Goal: Task Accomplishment & Management: Complete application form

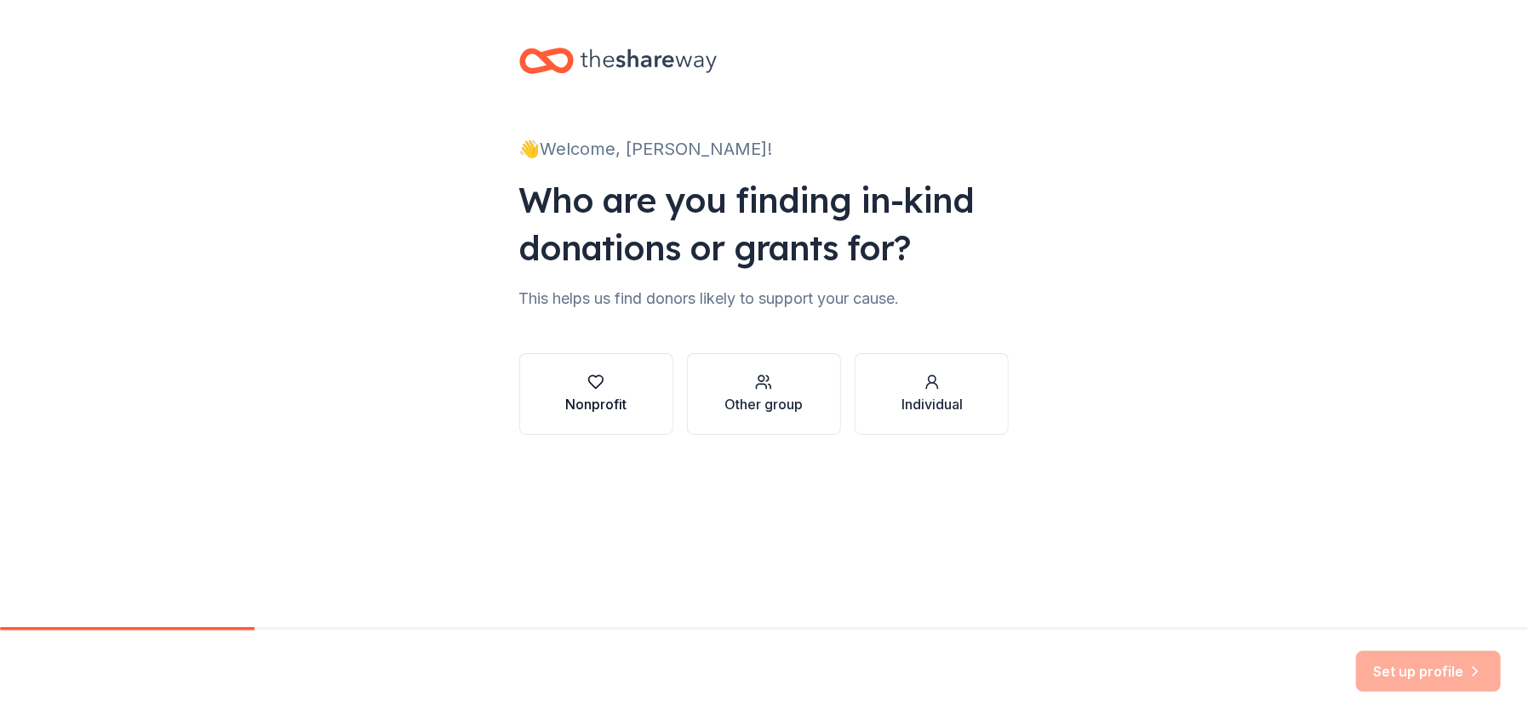
click at [584, 390] on div "button" at bounding box center [595, 382] width 61 height 17
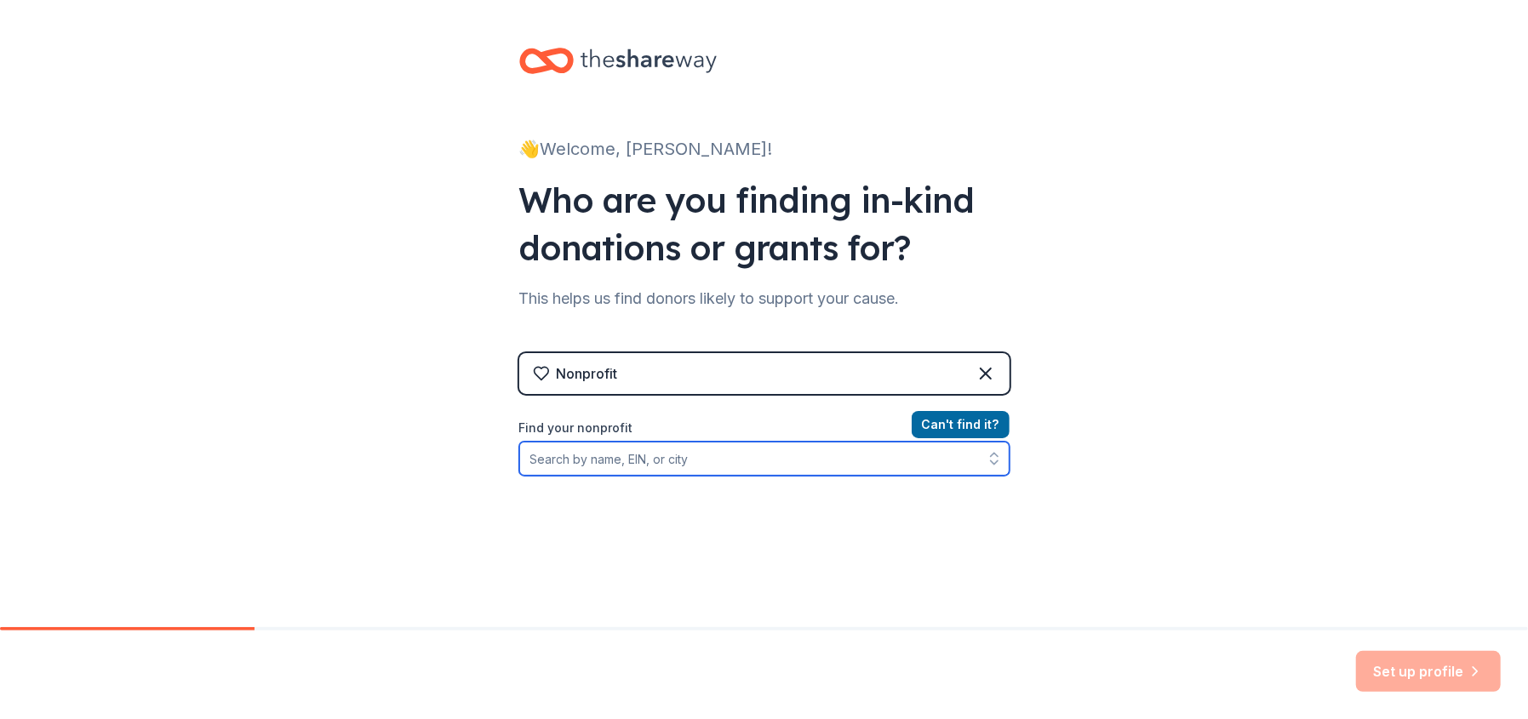
click at [776, 468] on input "Find your nonprofit" at bounding box center [764, 459] width 490 height 34
click at [693, 462] on input "Find your nonprofit" at bounding box center [764, 459] width 490 height 34
type input "Casting"
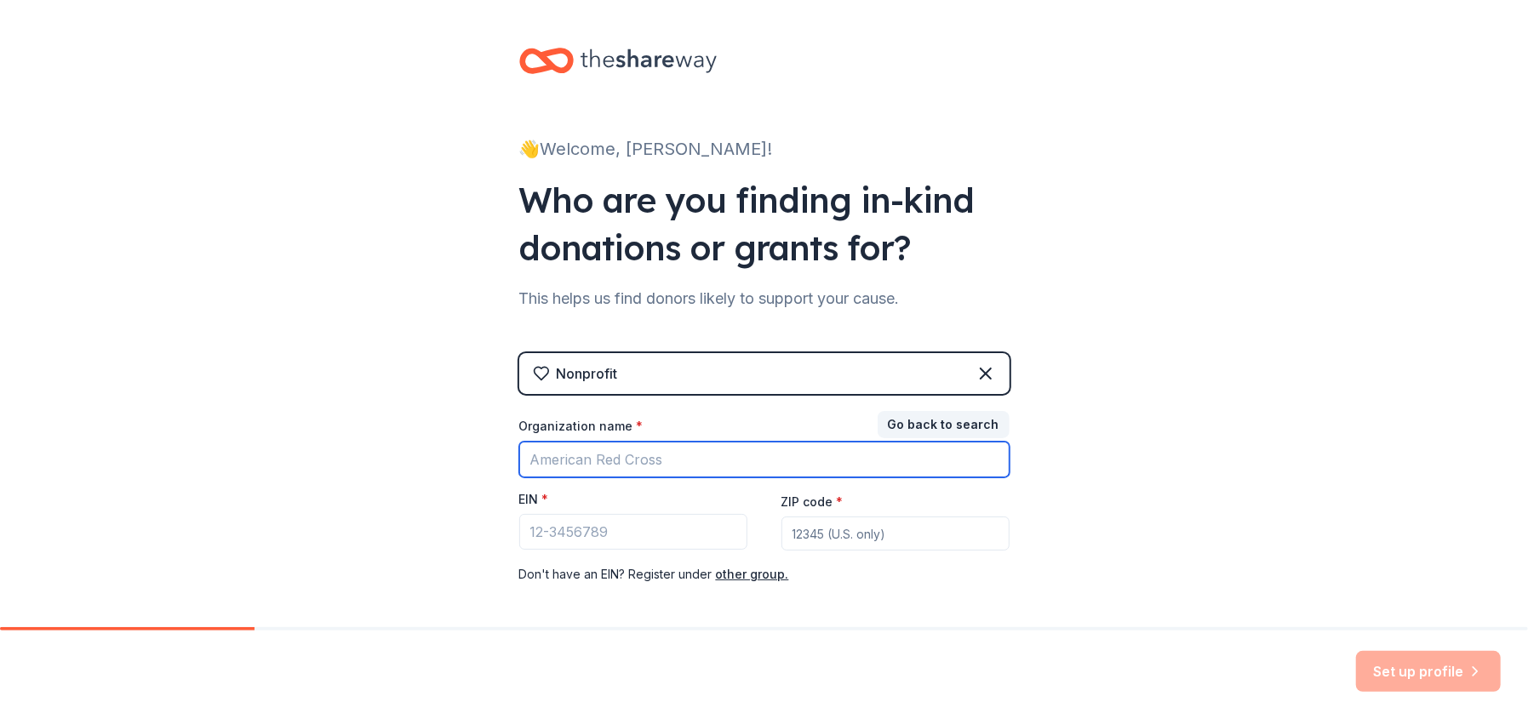
click at [592, 464] on input "Organization name *" at bounding box center [764, 460] width 490 height 36
type input "Casting for Recovery"
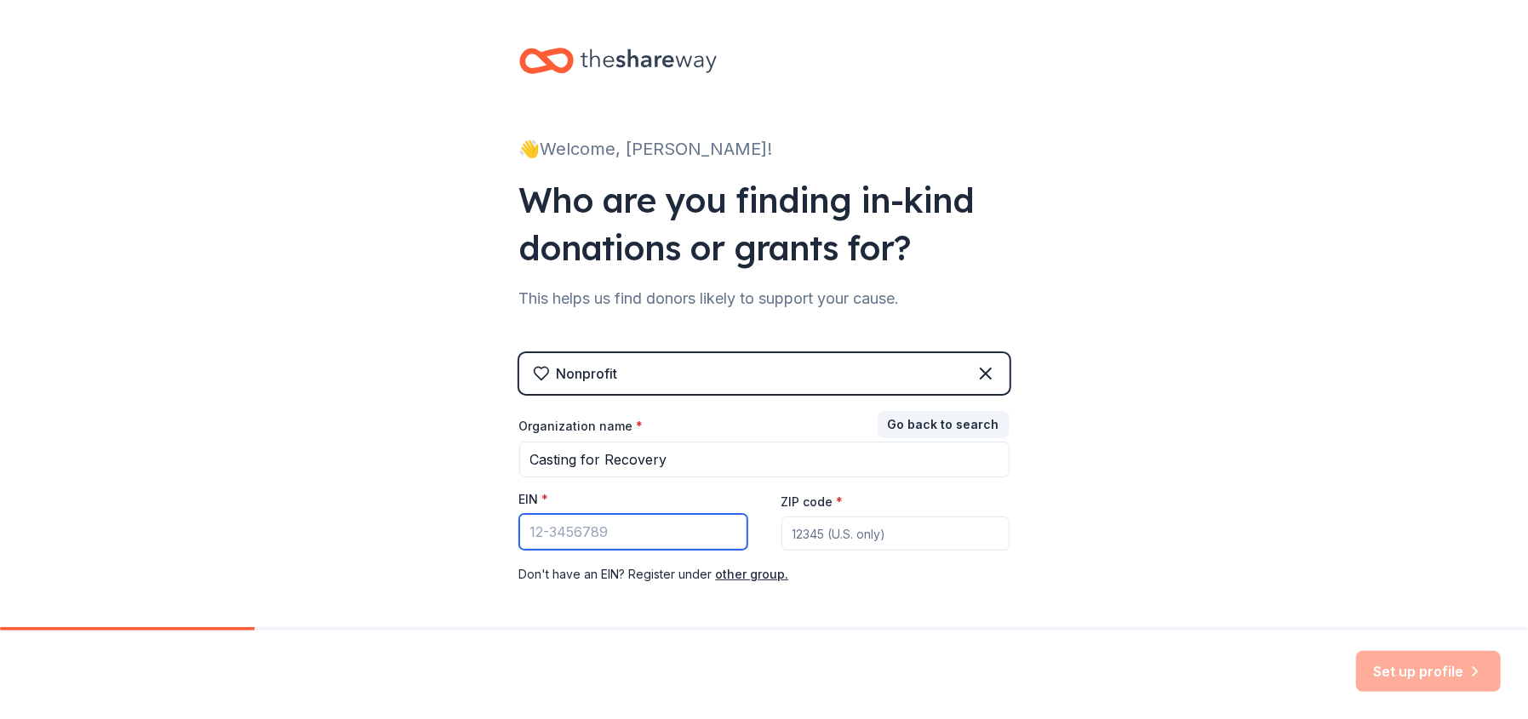
click at [580, 533] on input "EIN *" at bounding box center [633, 532] width 228 height 36
click at [581, 525] on input "EIN *" at bounding box center [633, 532] width 228 height 36
type input "30-354382"
click at [829, 529] on input "ZIP code *" at bounding box center [896, 534] width 228 height 34
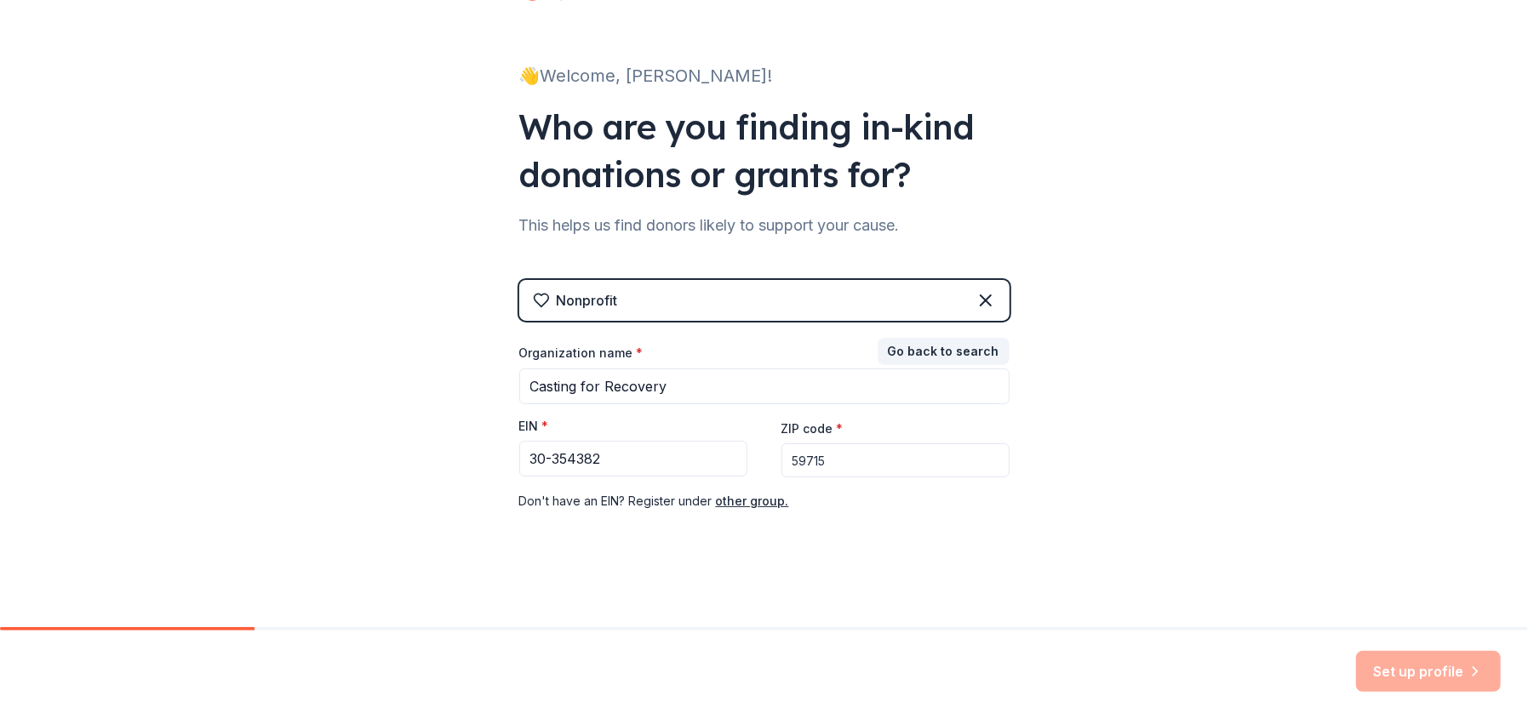
type input "59715"
click at [1403, 663] on div "Set up profile" at bounding box center [1428, 671] width 145 height 41
click at [950, 360] on button "Go back to search" at bounding box center [944, 351] width 132 height 27
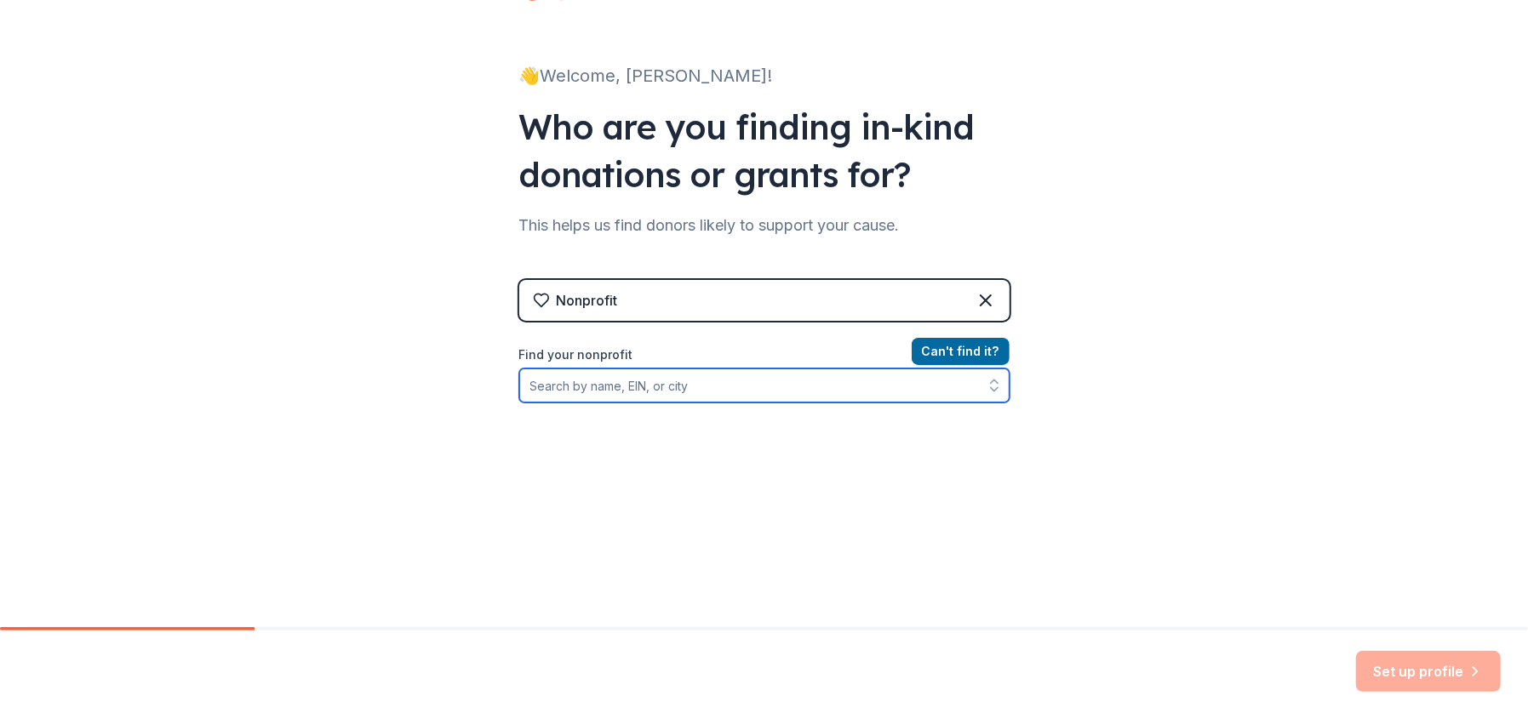
click at [852, 385] on input "Find your nonprofit" at bounding box center [764, 386] width 490 height 34
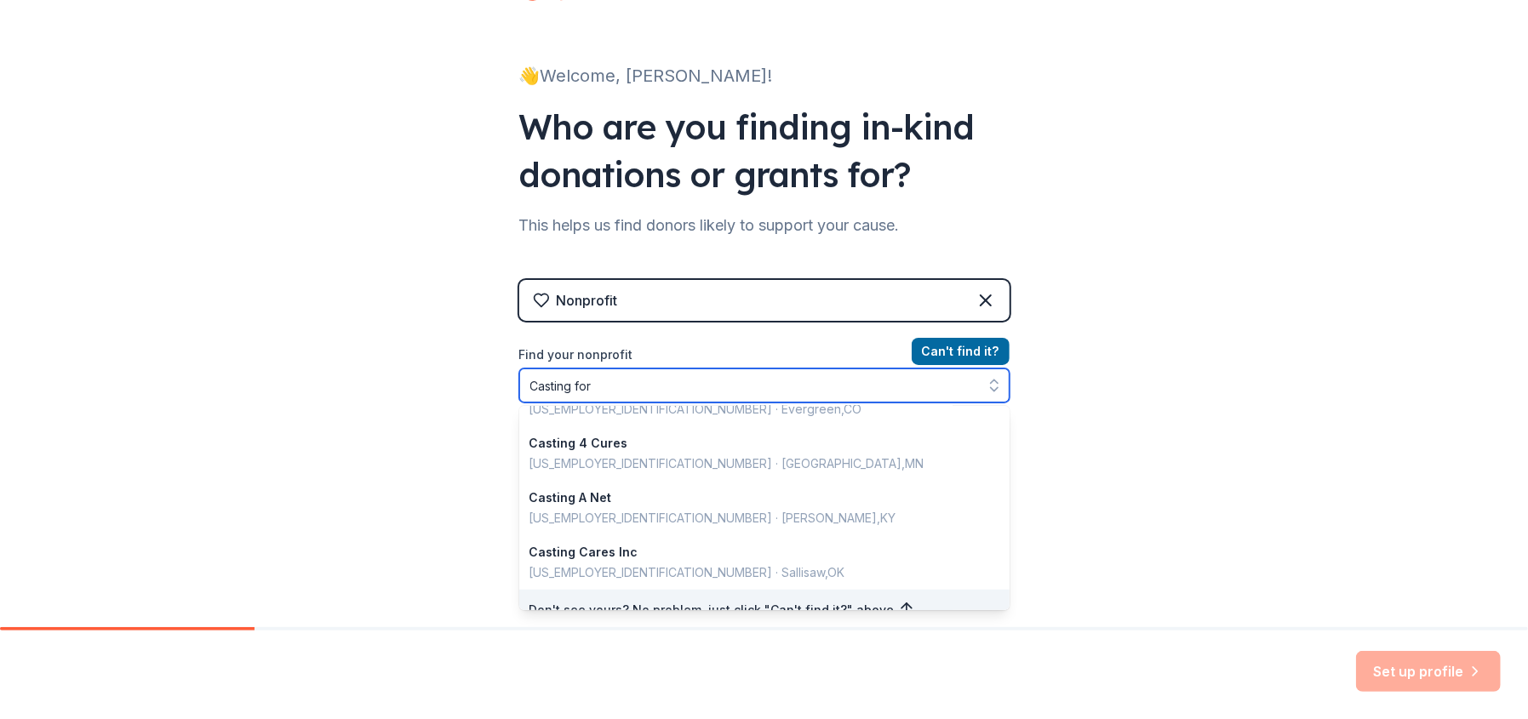
scroll to position [0, 0]
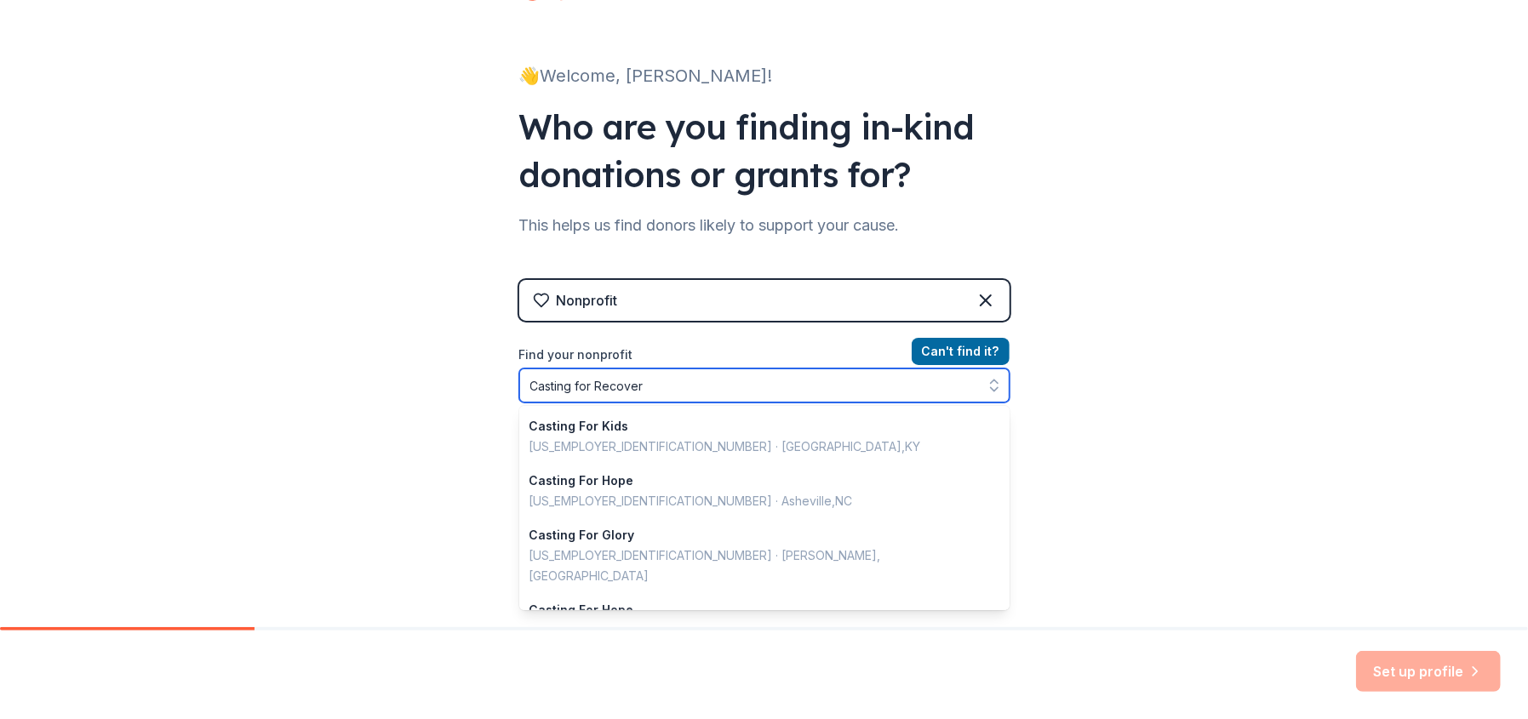
type input "Casting for Recovery"
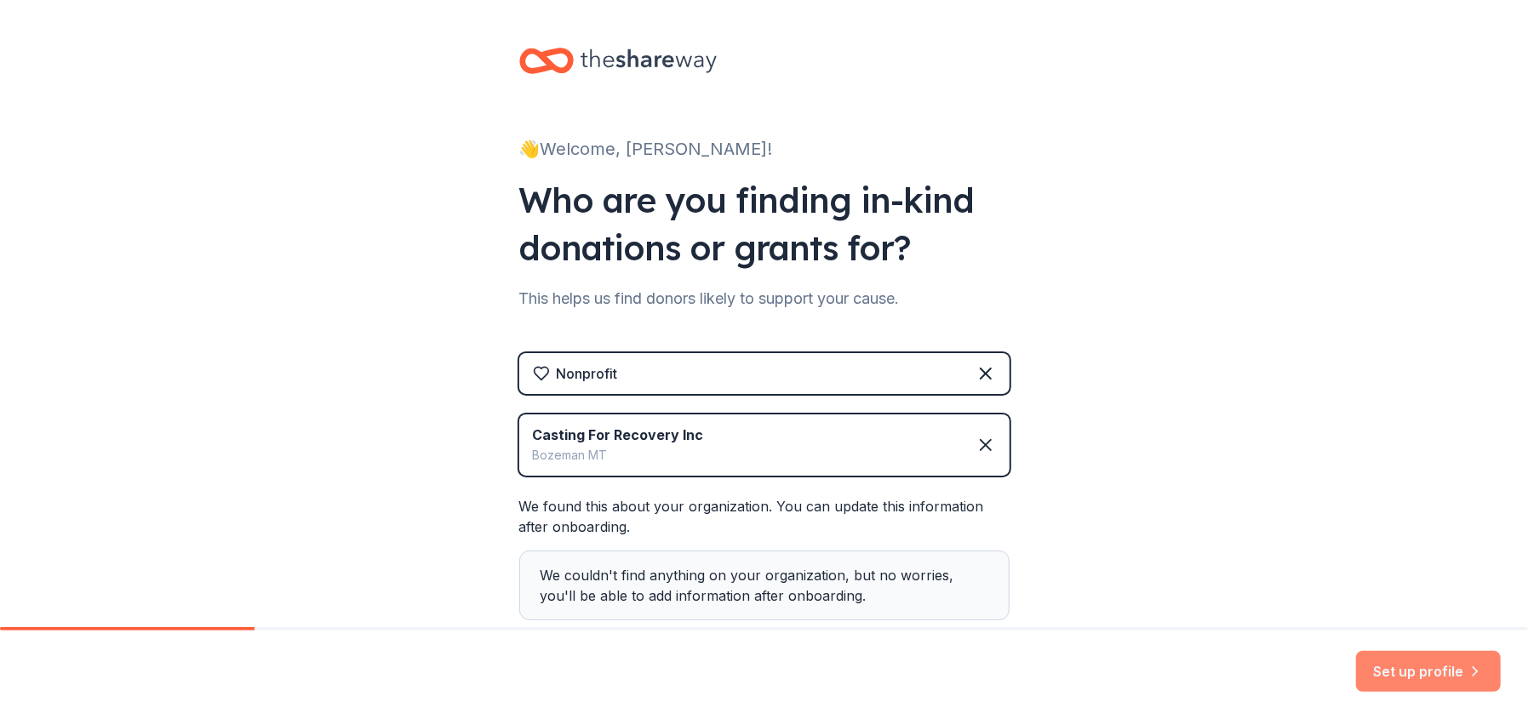
click at [1388, 682] on button "Set up profile" at bounding box center [1428, 671] width 145 height 41
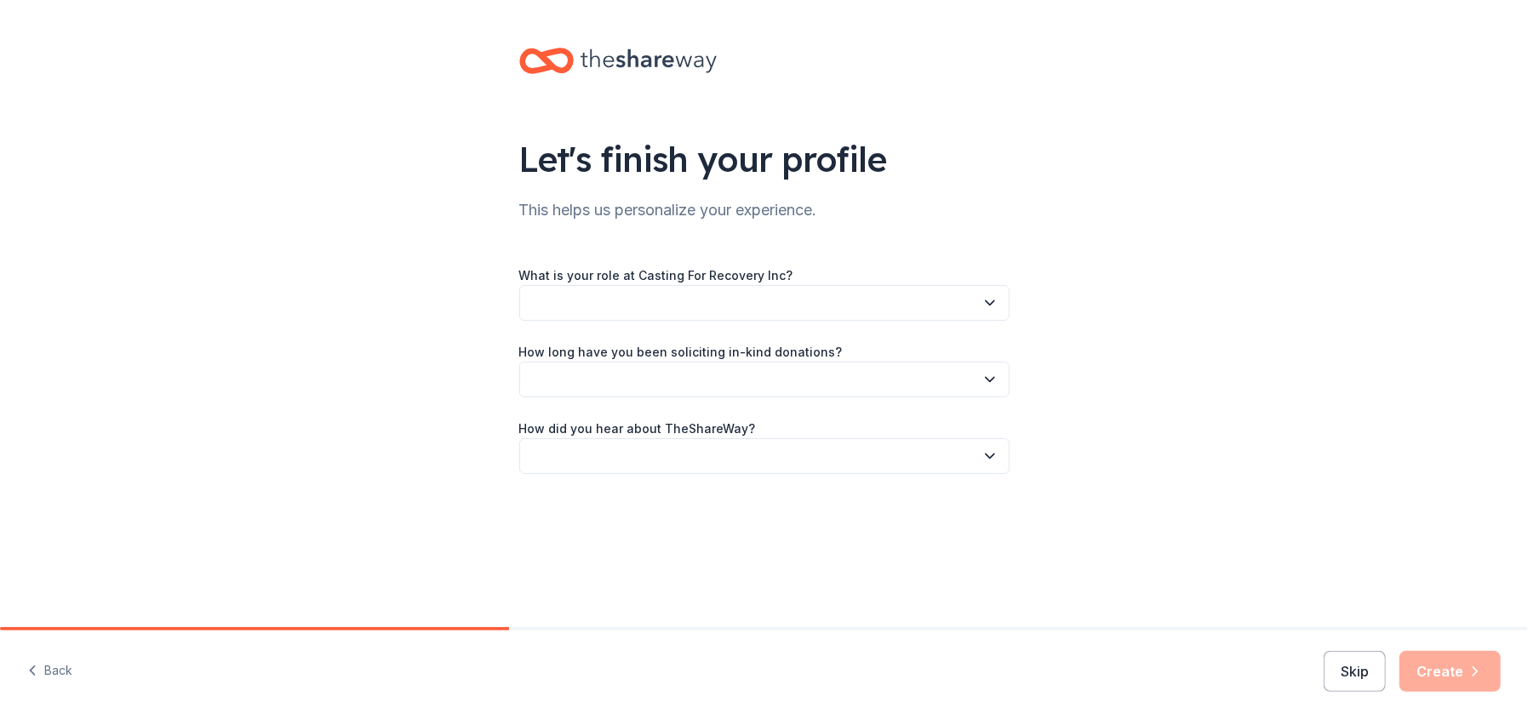
click at [810, 307] on button "button" at bounding box center [764, 303] width 490 height 36
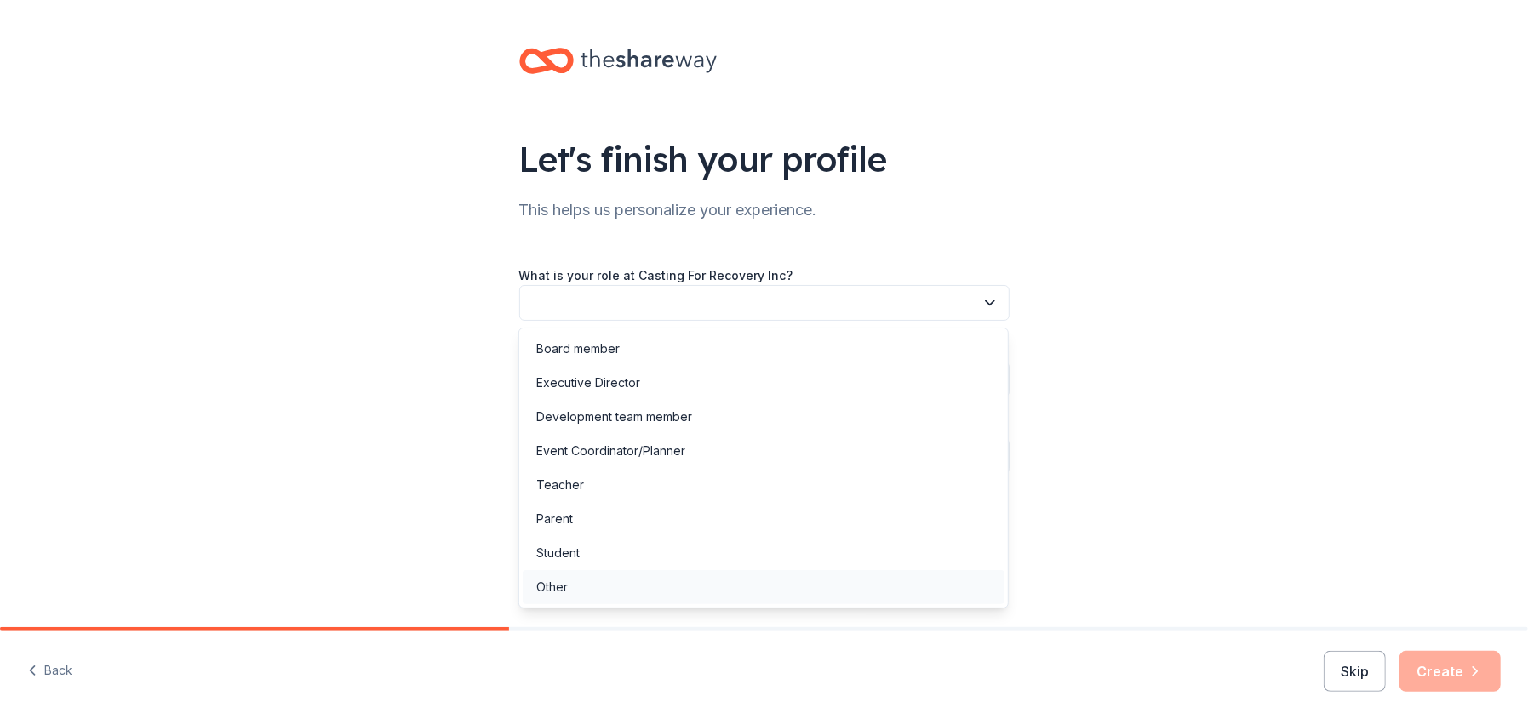
click at [697, 598] on div "Other" at bounding box center [764, 587] width 482 height 34
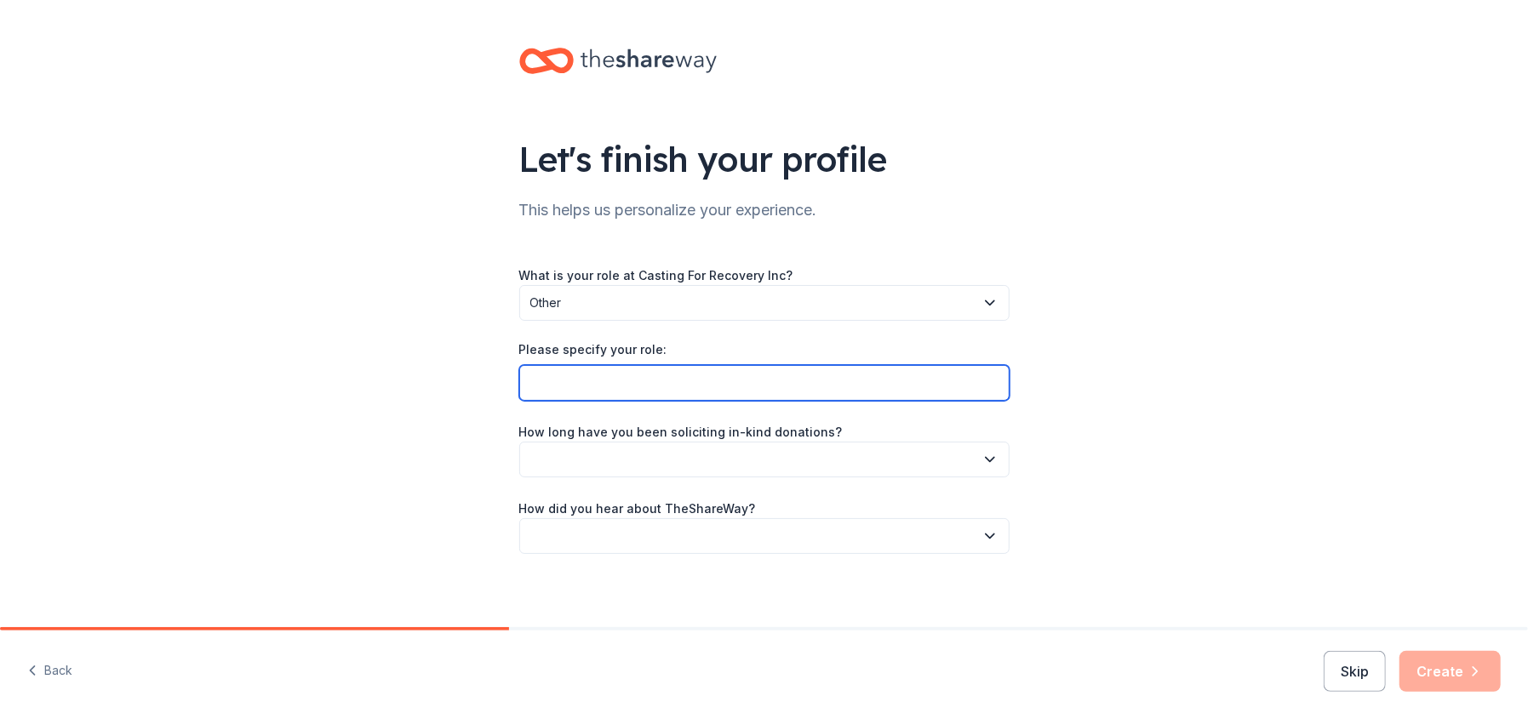
click at [731, 374] on input "Please specify your role:" at bounding box center [764, 383] width 490 height 36
type input "Volunteer"
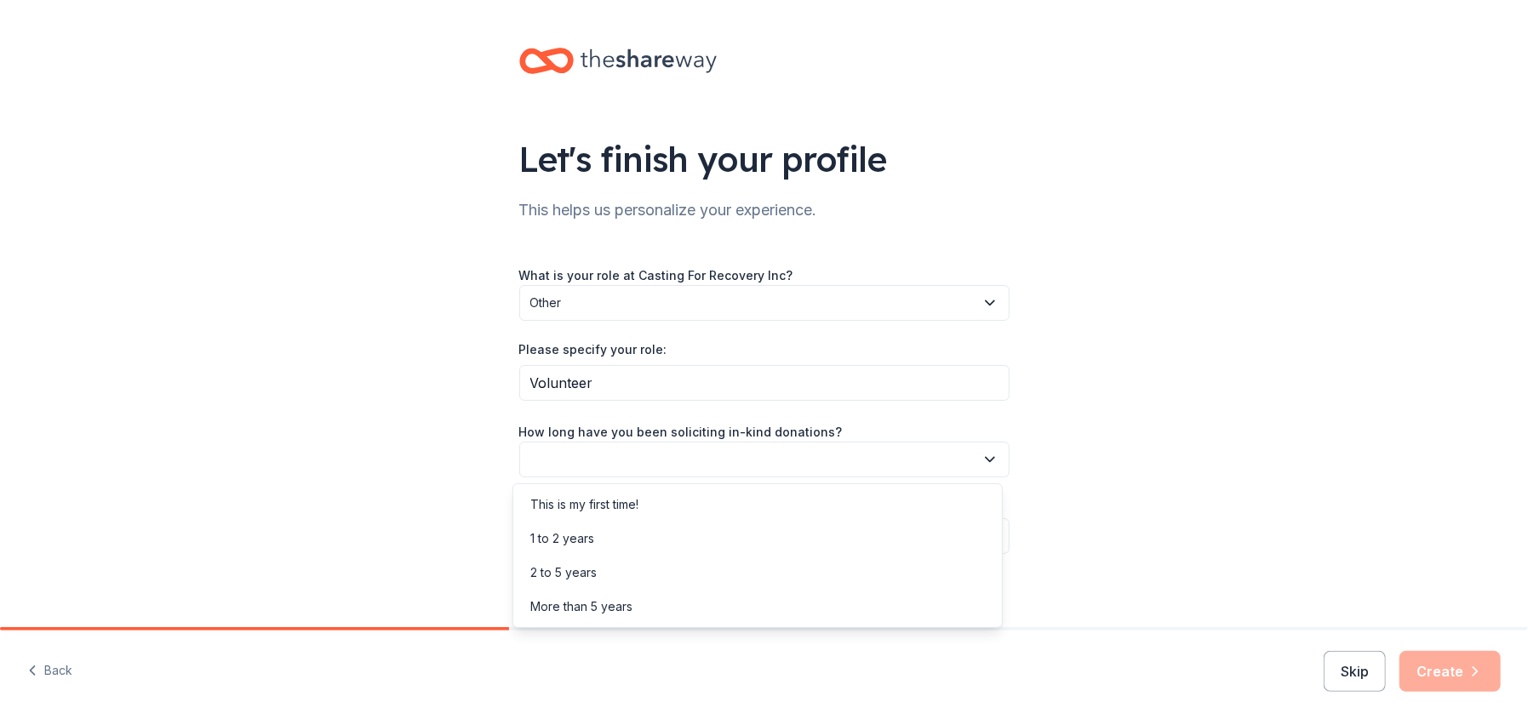
click at [730, 455] on button "button" at bounding box center [764, 460] width 490 height 36
click at [711, 501] on div "This is my first time!" at bounding box center [758, 505] width 482 height 34
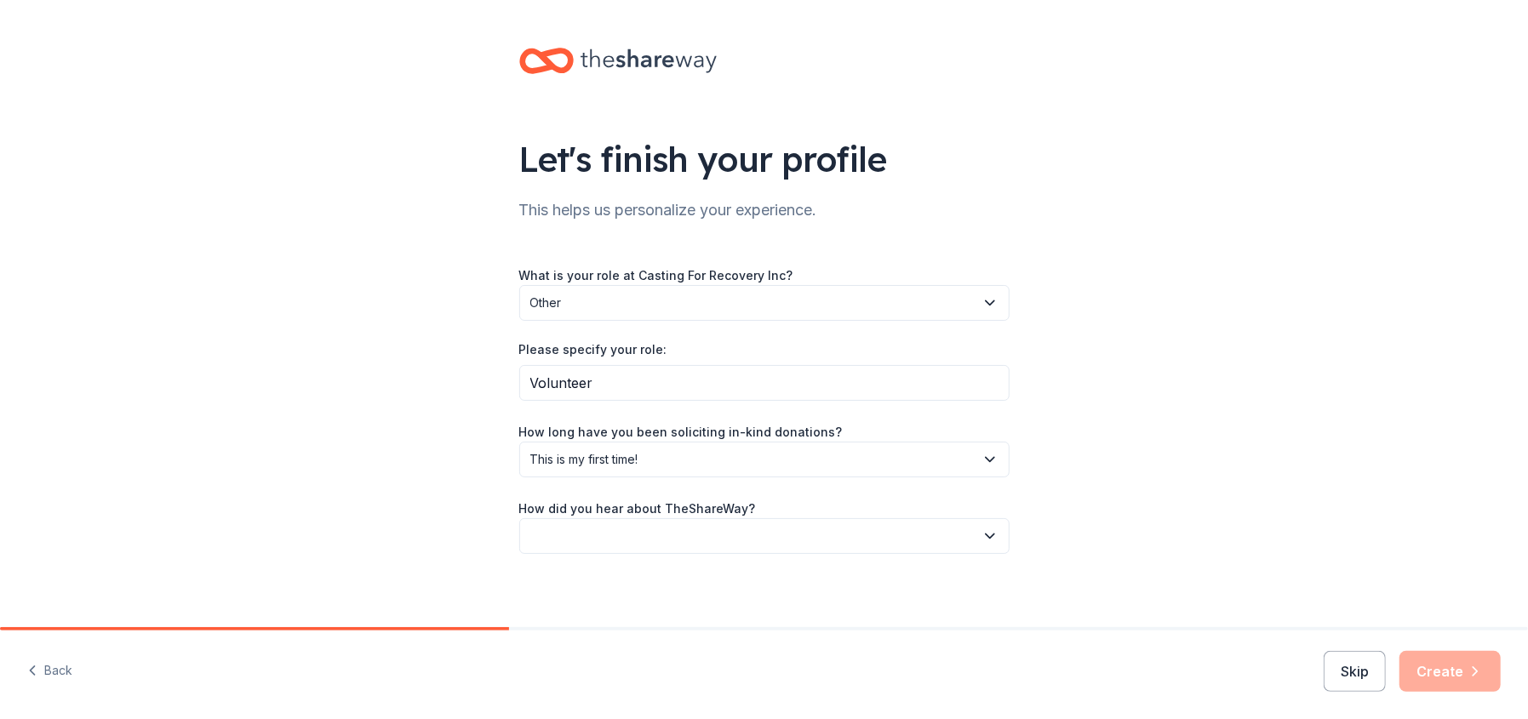
click at [723, 547] on button "button" at bounding box center [764, 536] width 490 height 36
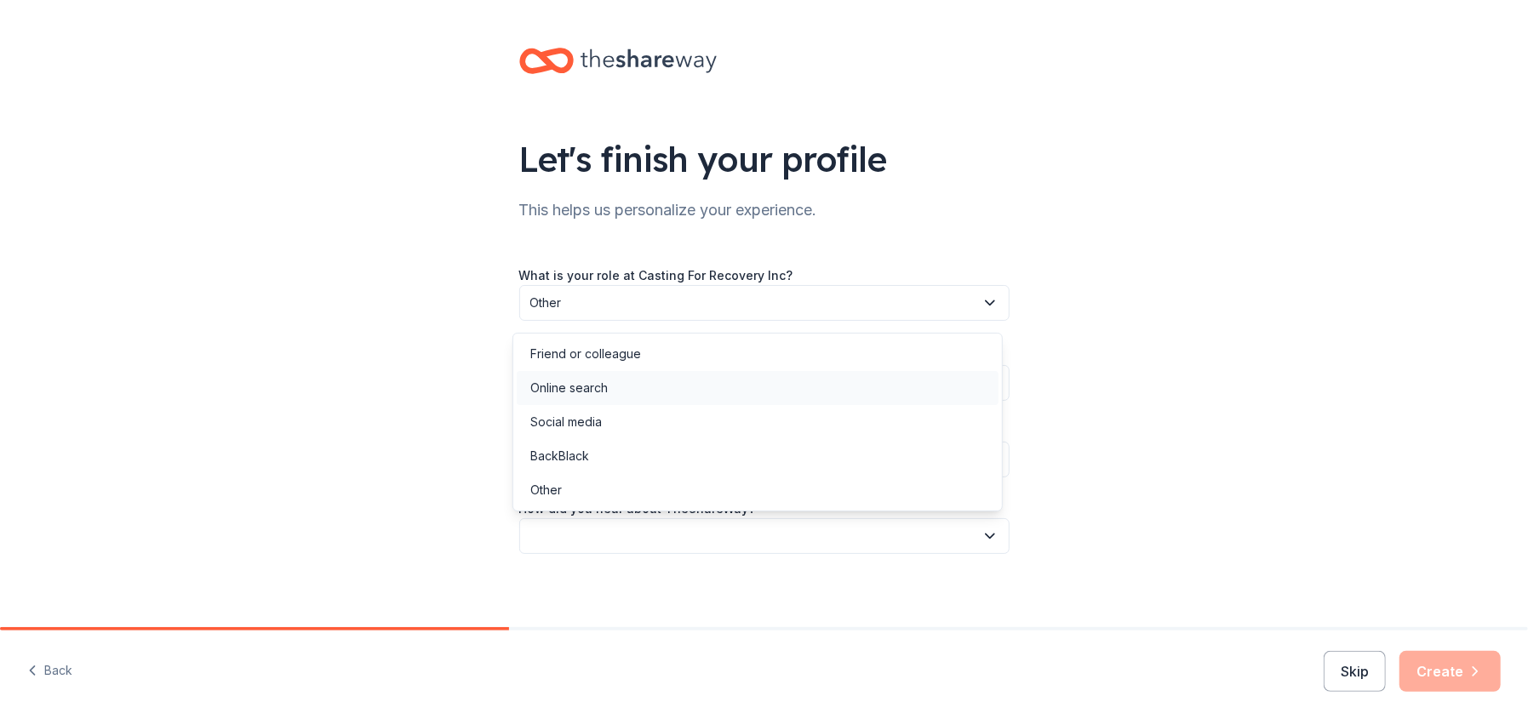
click at [684, 387] on div "Online search" at bounding box center [758, 388] width 482 height 34
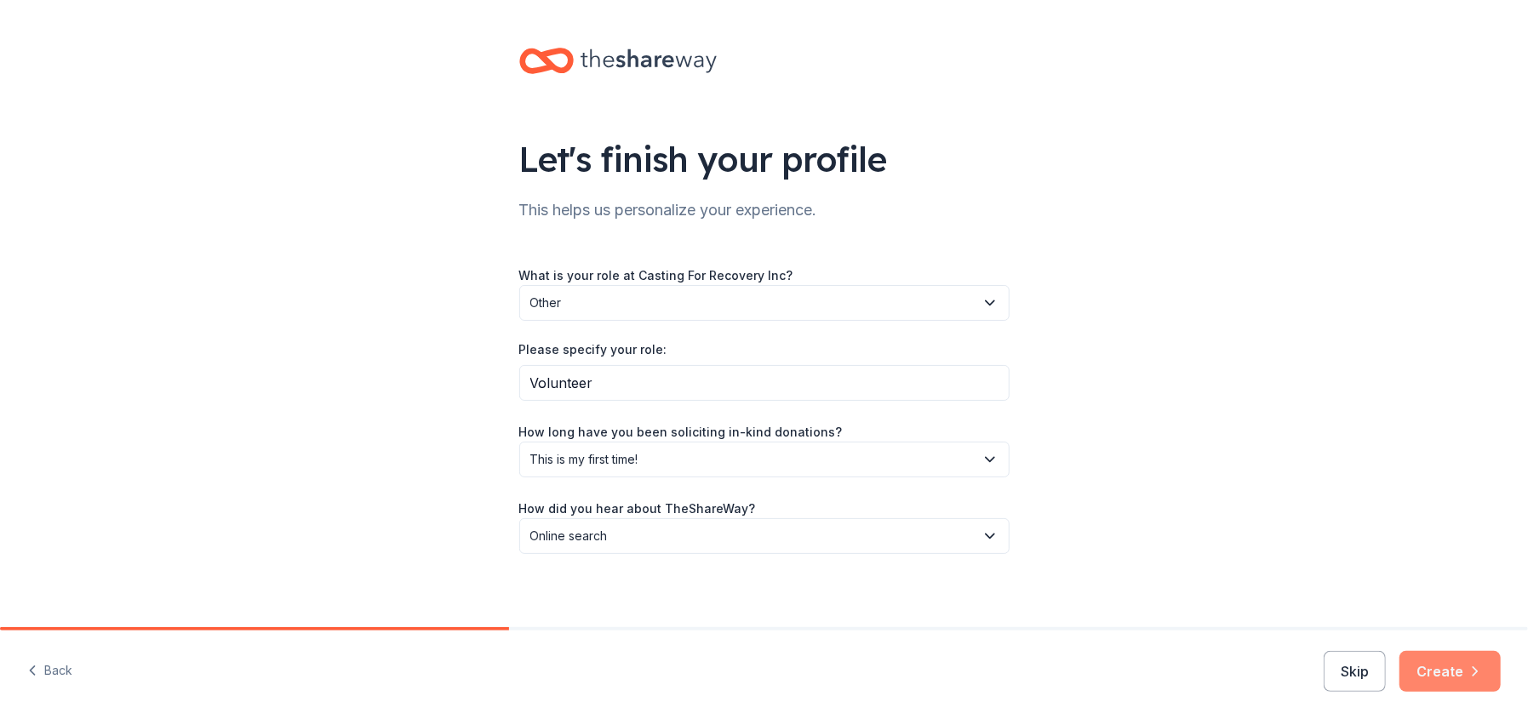
click at [1464, 672] on button "Create" at bounding box center [1450, 671] width 101 height 41
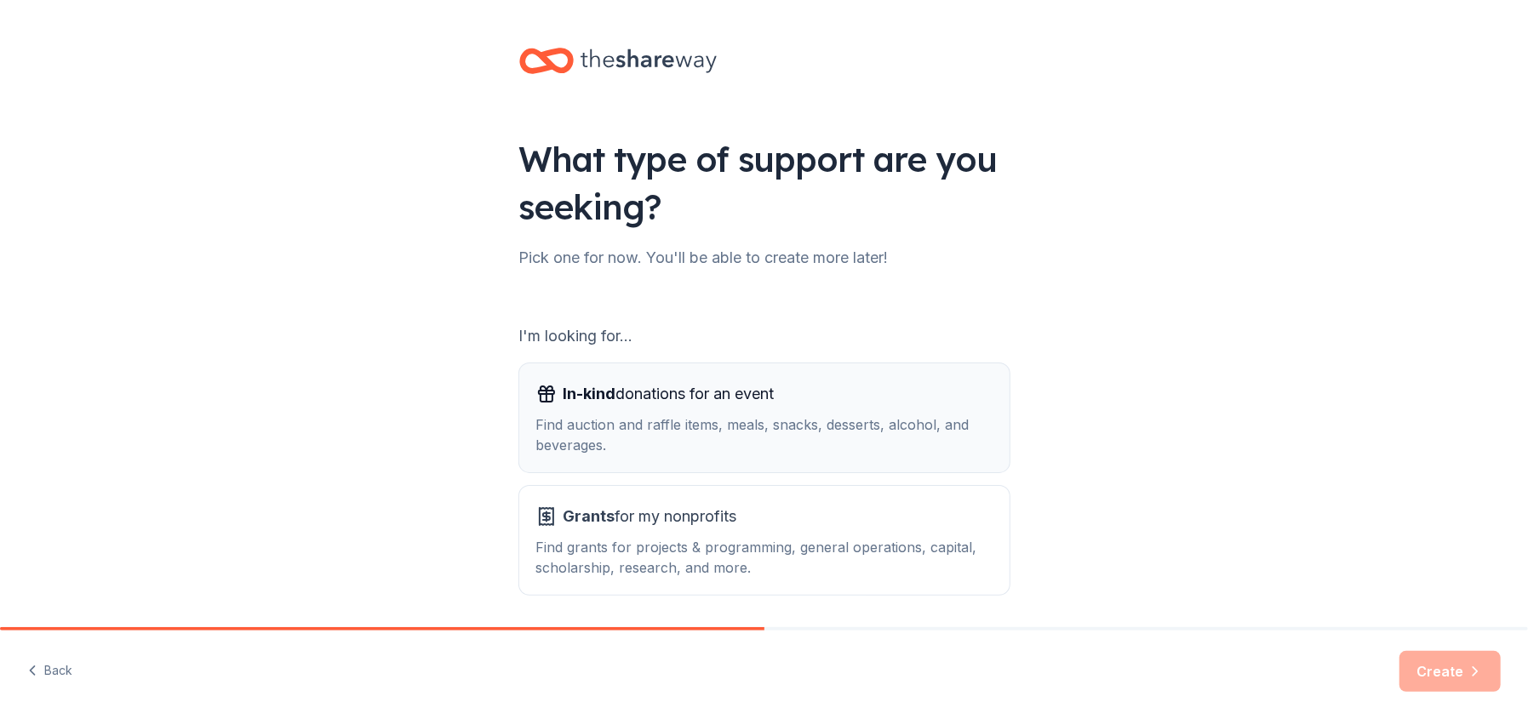
click at [870, 398] on div "In-kind donations for an event" at bounding box center [764, 394] width 456 height 27
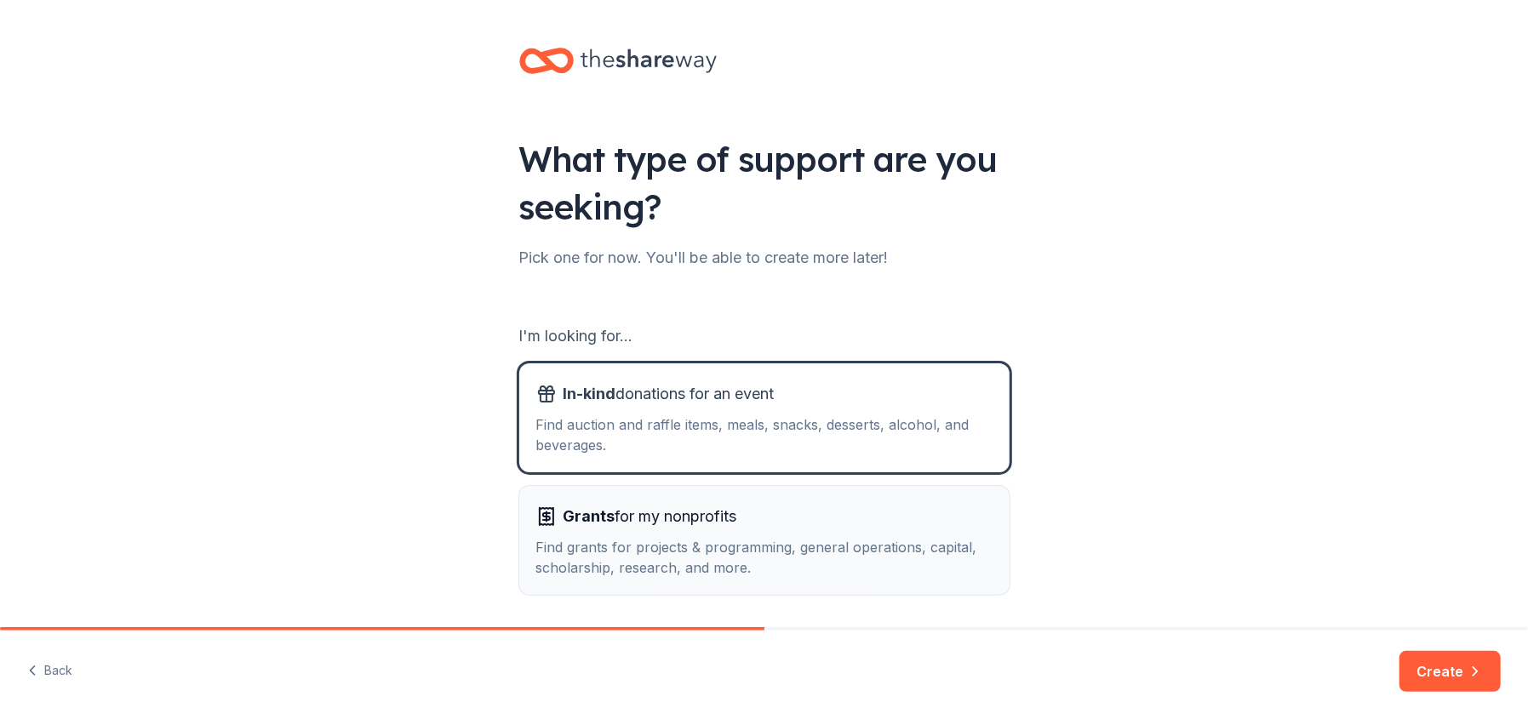
click at [815, 550] on div "Find grants for projects & programming, general operations, capital, scholarshi…" at bounding box center [764, 557] width 456 height 41
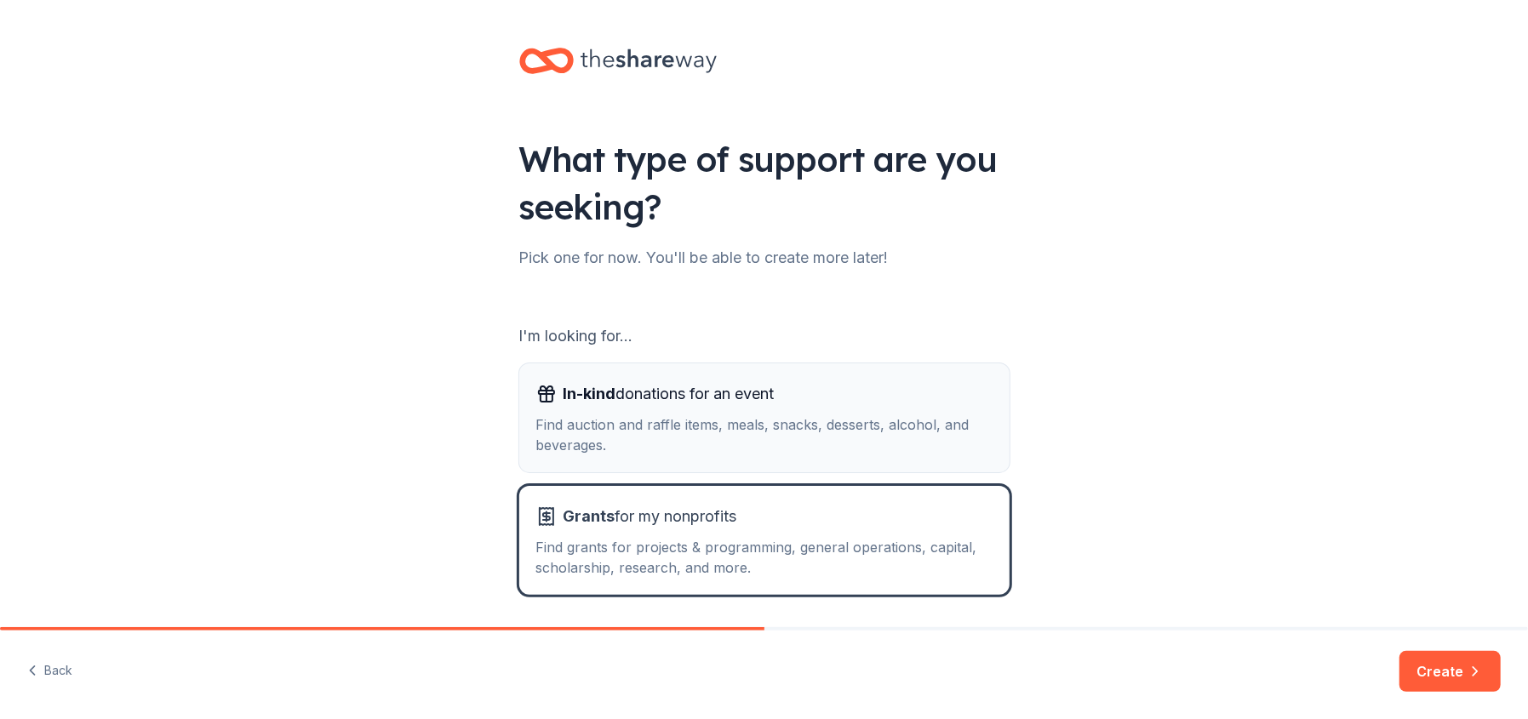
click at [841, 434] on div "Find auction and raffle items, meals, snacks, desserts, alcohol, and beverages." at bounding box center [764, 435] width 456 height 41
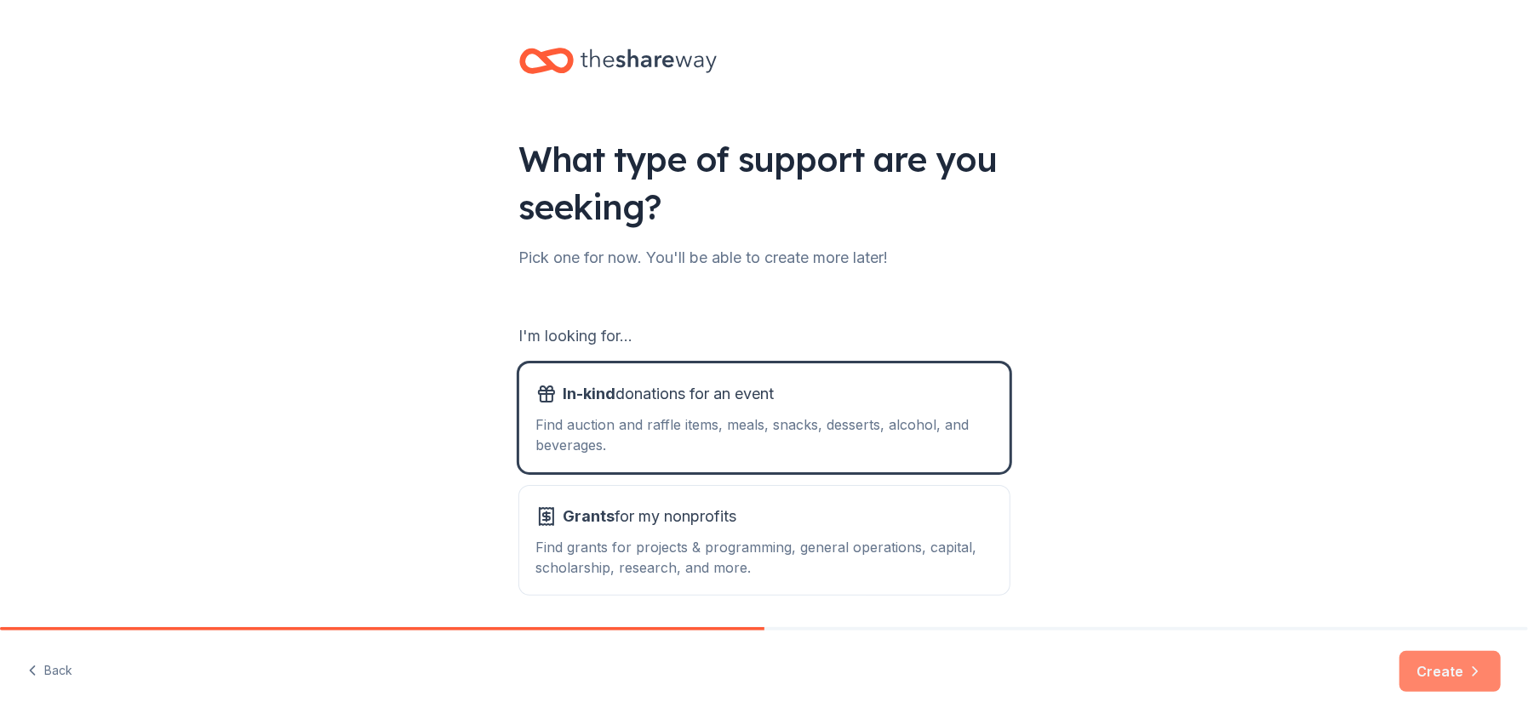
click at [1417, 663] on button "Create" at bounding box center [1450, 671] width 101 height 41
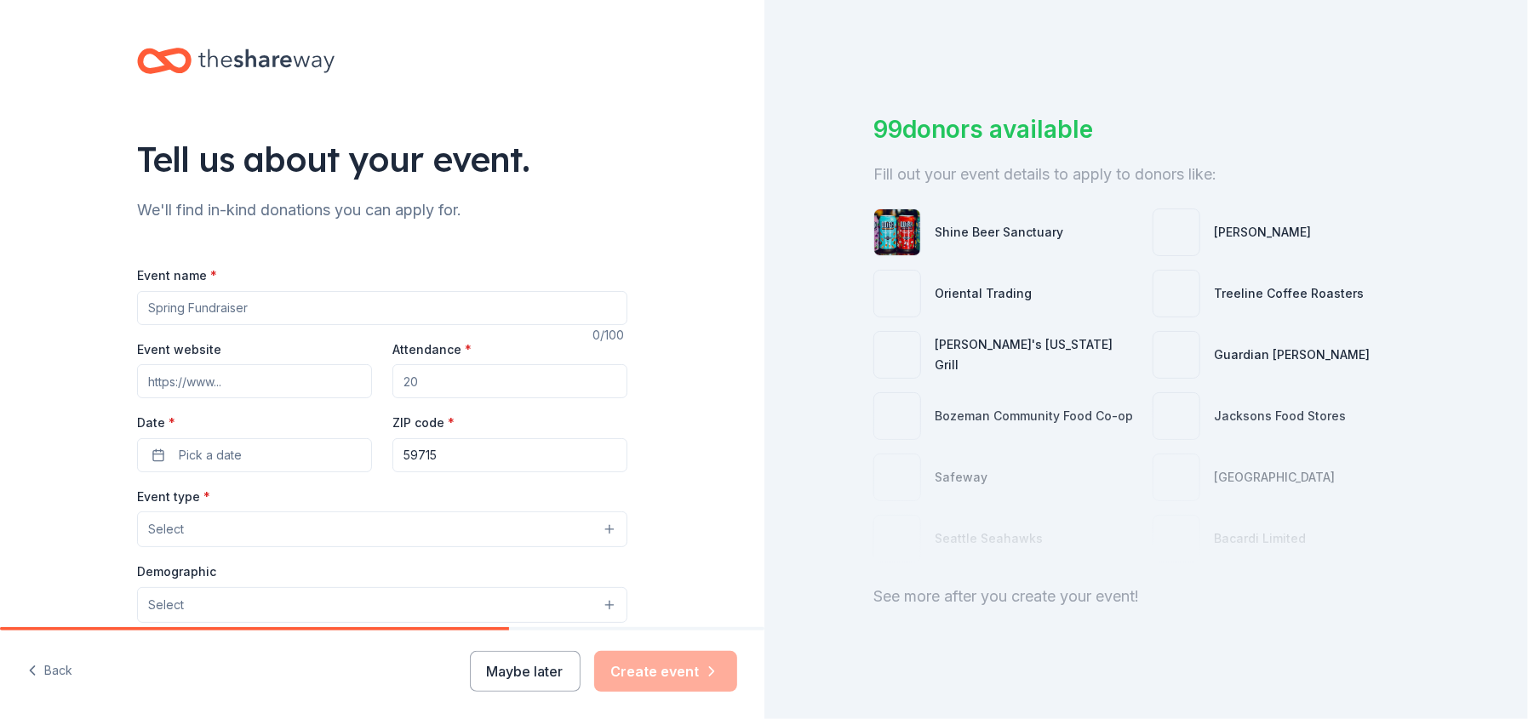
scroll to position [36, 0]
